Goal: Information Seeking & Learning: Understand process/instructions

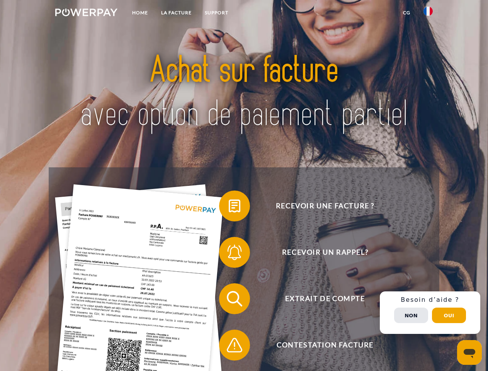
click at [86, 14] on img at bounding box center [86, 13] width 62 height 8
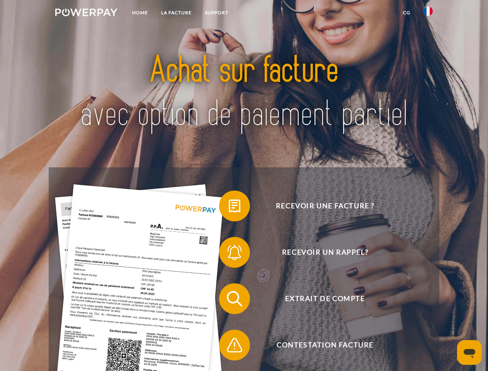
click at [428, 14] on img at bounding box center [428, 11] width 9 height 9
click at [407, 13] on link "CG" at bounding box center [407, 13] width 20 height 14
click at [229, 208] on span at bounding box center [223, 206] width 39 height 39
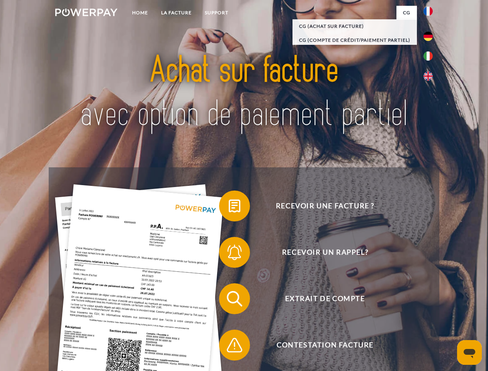
click at [229, 254] on span at bounding box center [223, 252] width 39 height 39
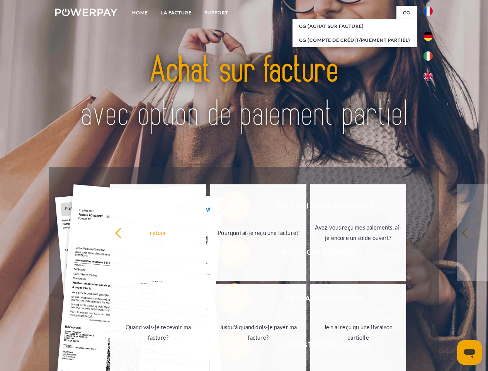
click at [229, 300] on link "Jusqu'à quand dois-je payer ma facture?" at bounding box center [258, 332] width 96 height 97
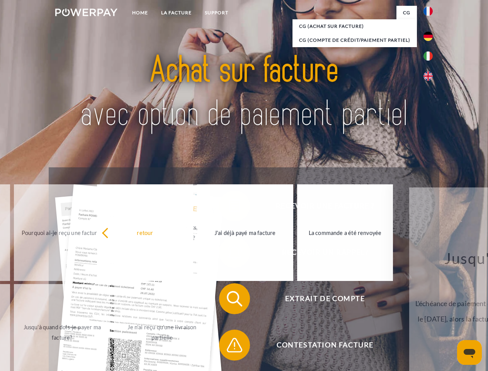
click at [229, 347] on span at bounding box center [223, 345] width 39 height 39
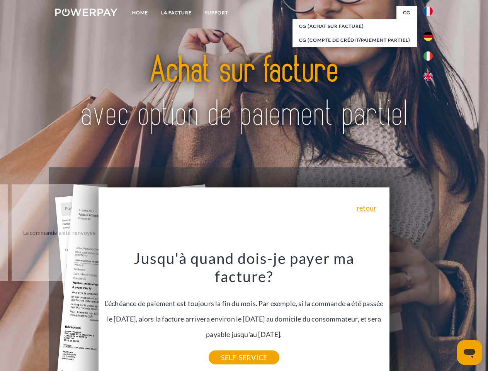
click at [430, 313] on div "Recevoir une facture ? Recevoir un rappel? Extrait de compte retour" at bounding box center [244, 321] width 390 height 309
click at [411, 314] on span "Extrait de compte" at bounding box center [324, 298] width 189 height 31
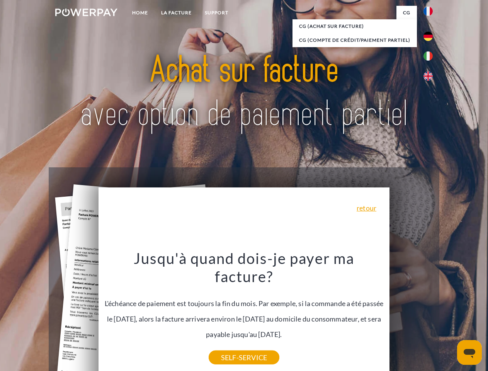
click at [449, 315] on header "Home LA FACTURE Support" at bounding box center [244, 267] width 488 height 534
